Goal: Task Accomplishment & Management: Use online tool/utility

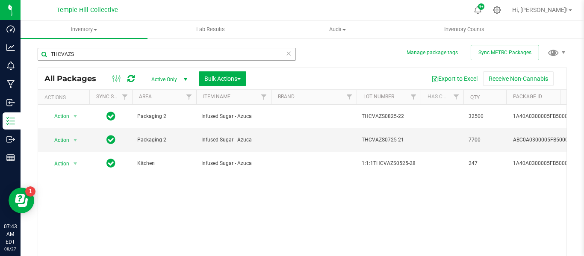
scroll to position [0, 137]
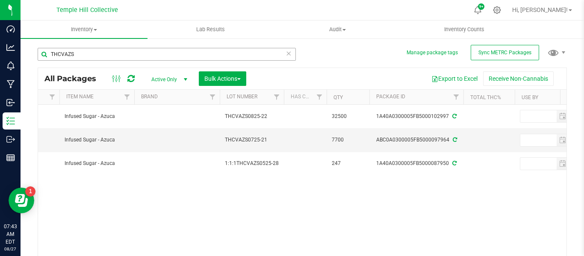
click at [47, 54] on input "THCVAZS" at bounding box center [167, 54] width 258 height 13
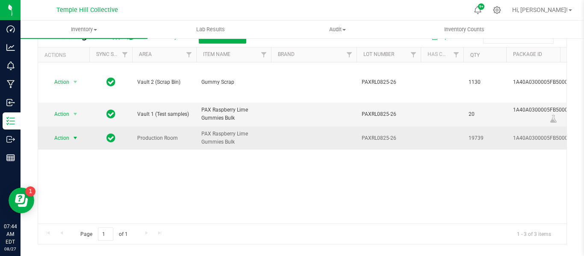
type input "PAXRL0825-26"
click at [65, 132] on span "Action" at bounding box center [58, 138] width 23 height 12
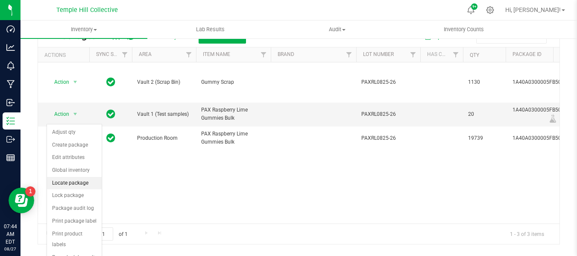
click at [82, 183] on li "Locate package" at bounding box center [74, 183] width 55 height 13
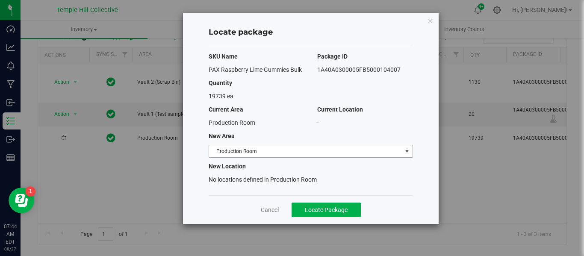
click at [268, 152] on span "Production Room" at bounding box center [305, 151] width 193 height 12
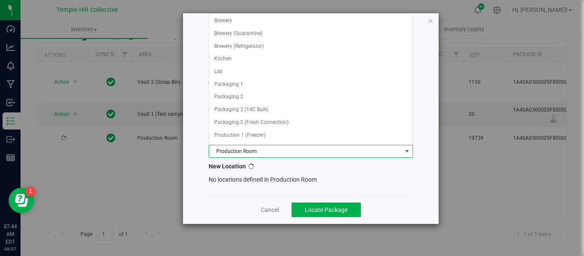
scroll to position [75, 0]
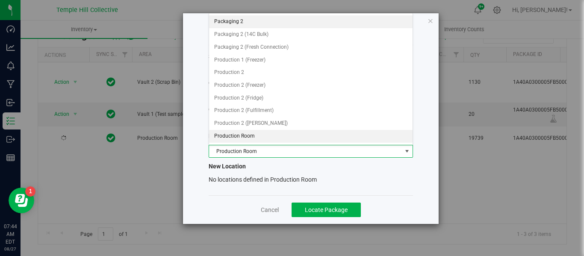
click at [264, 22] on li "Packaging 2" at bounding box center [310, 21] width 203 height 13
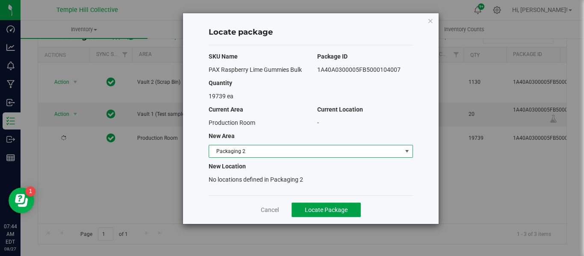
click at [320, 211] on span "Locate Package" at bounding box center [326, 209] width 43 height 7
